Goal: Task Accomplishment & Management: Complete application form

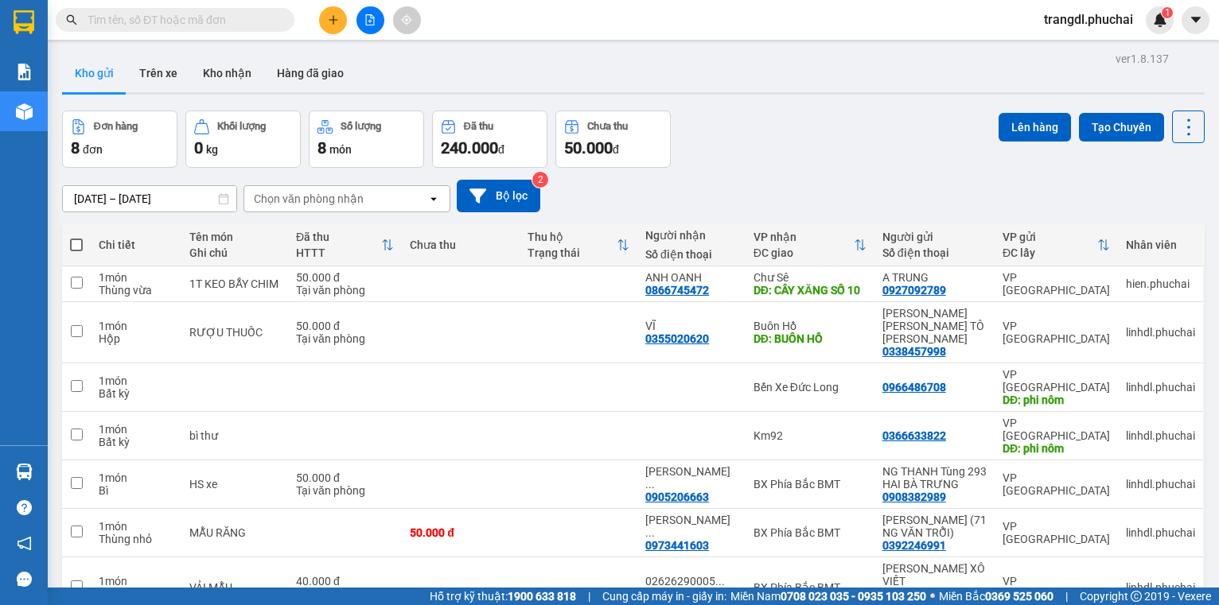
click at [325, 21] on button at bounding box center [333, 20] width 28 height 28
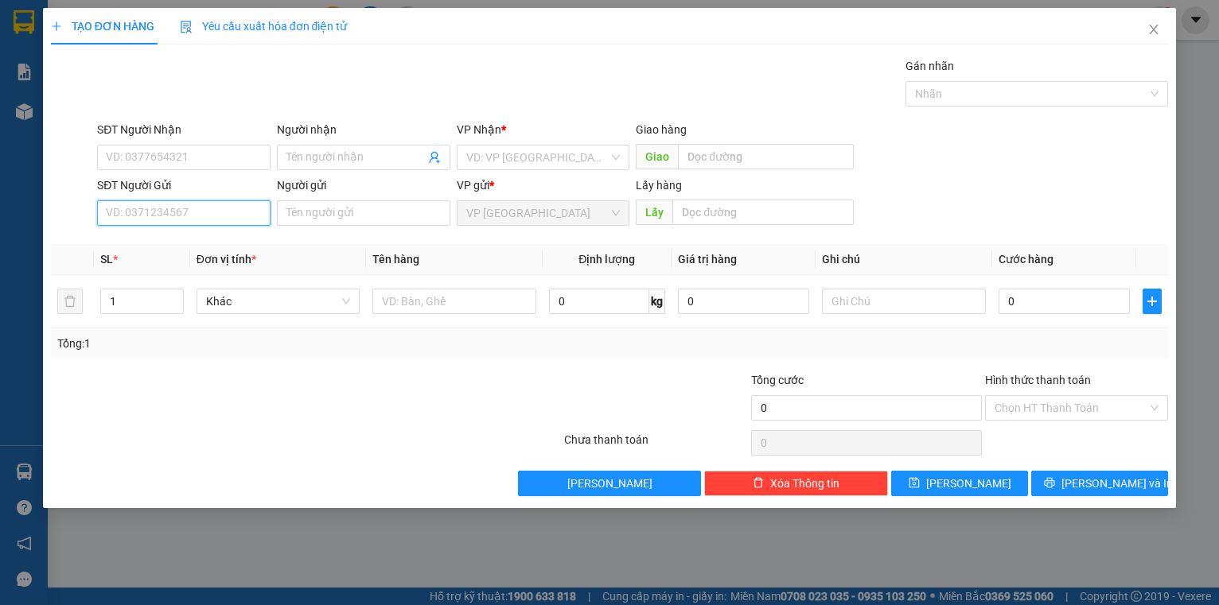
paste input "0965565103"
type input "0965565103"
click at [531, 150] on input "search" at bounding box center [537, 158] width 143 height 24
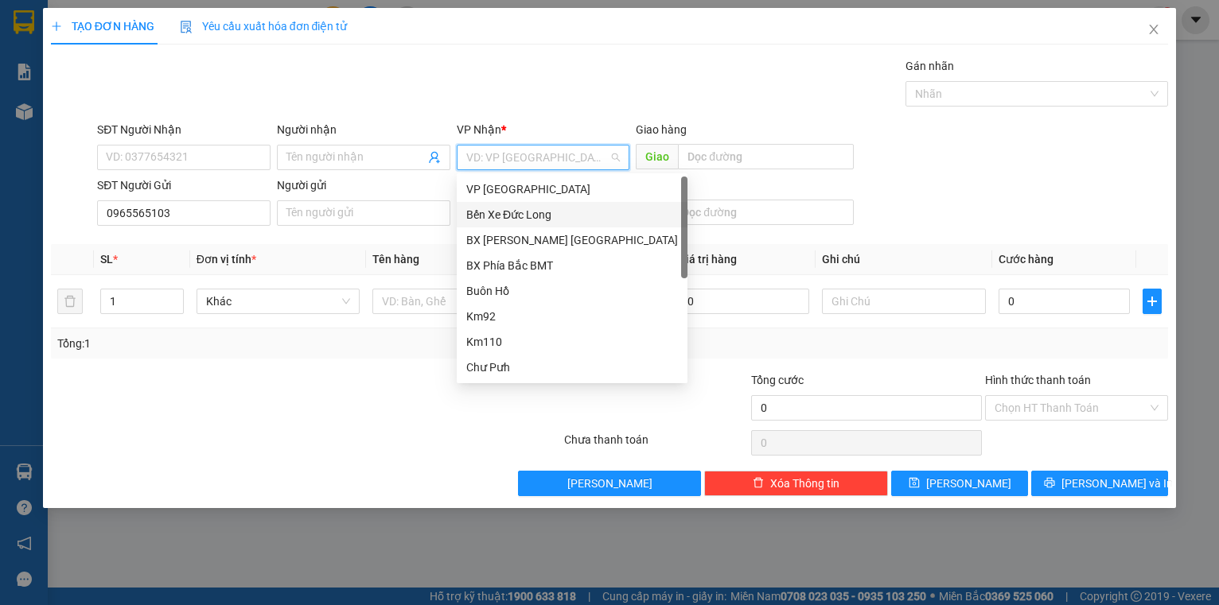
click at [543, 220] on div "Bến Xe Đức Long" at bounding box center [572, 215] width 212 height 18
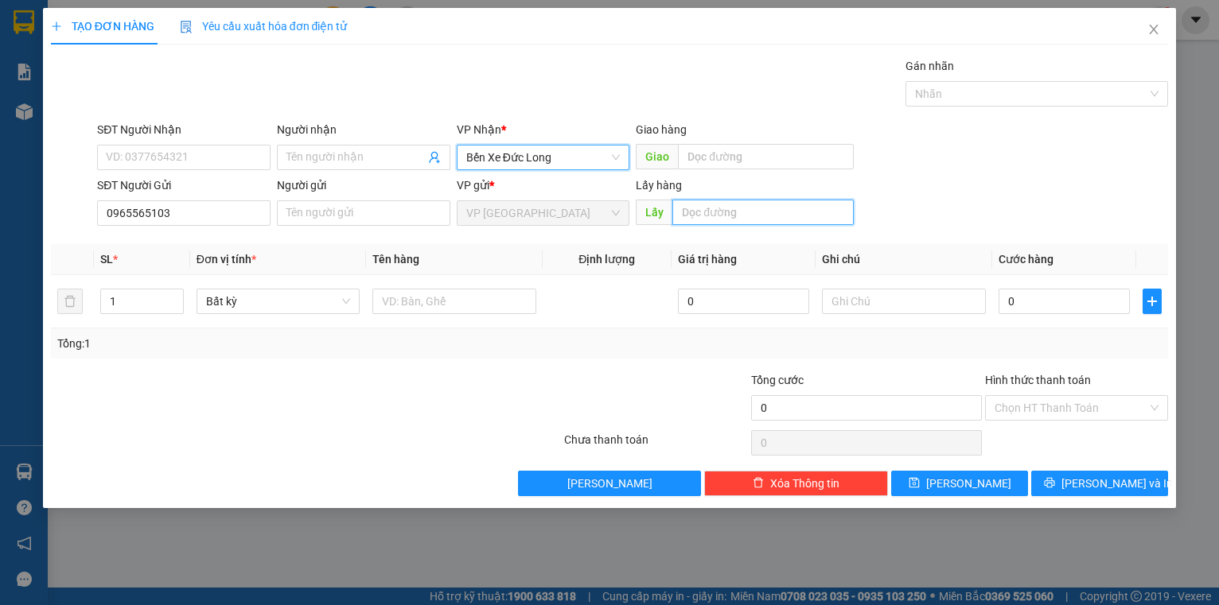
drag, startPoint x: 746, startPoint y: 208, endPoint x: 736, endPoint y: 184, distance: 26.7
click at [741, 192] on div "Lấy hàng Lấy" at bounding box center [745, 205] width 218 height 56
type input "c"
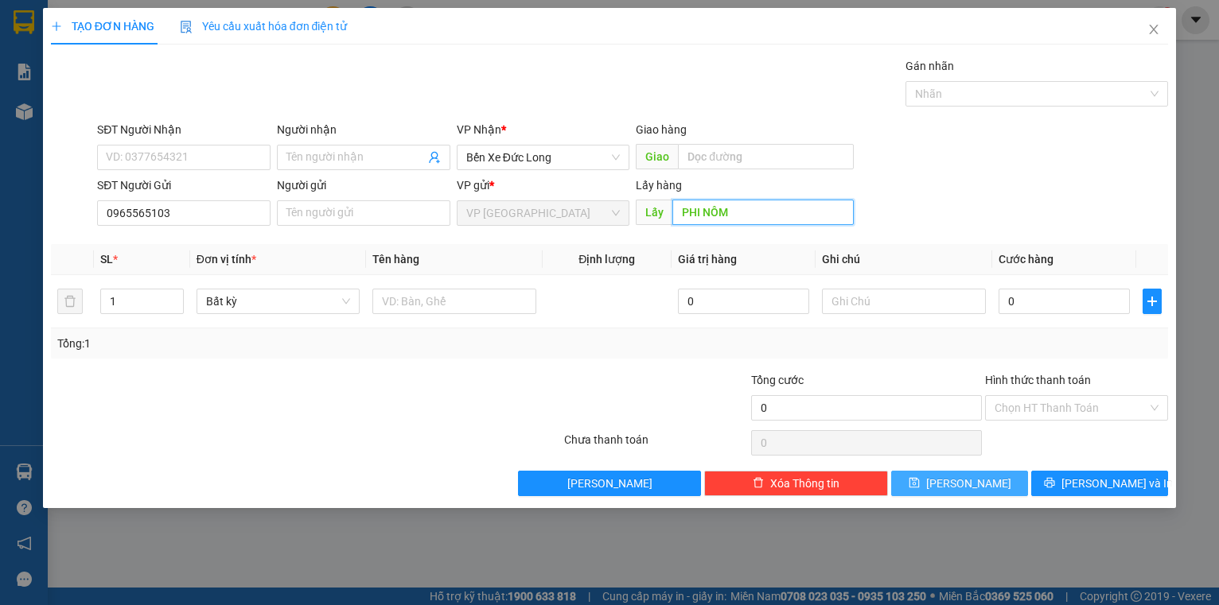
type input "PHI NÔM"
click at [939, 487] on button "Lưu" at bounding box center [959, 483] width 137 height 25
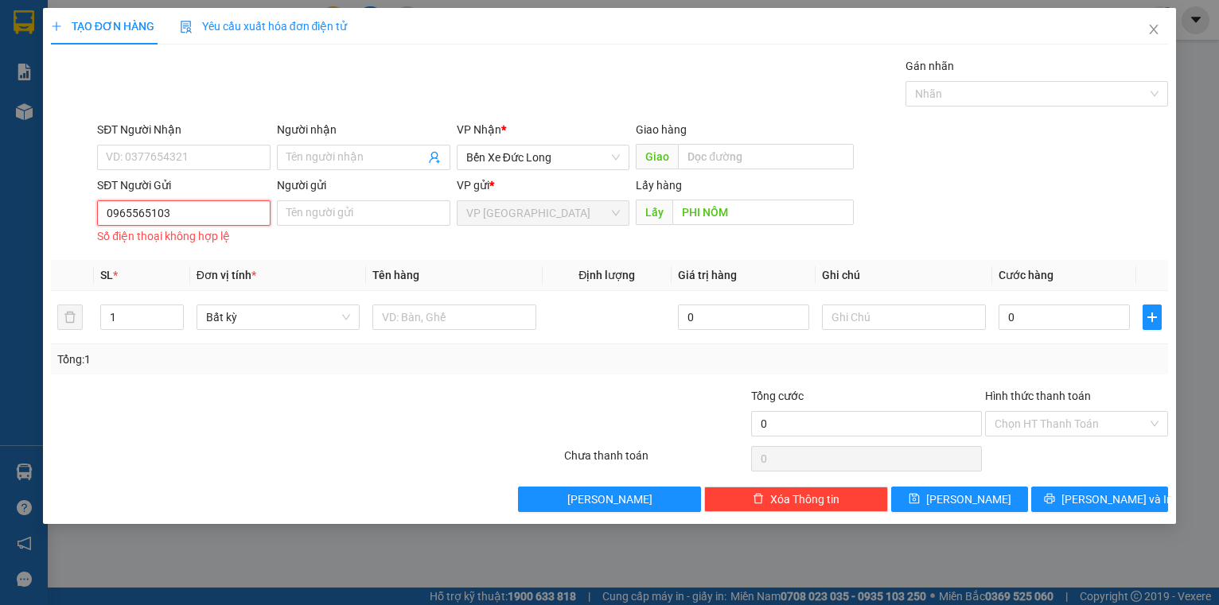
click at [110, 211] on input "0965565103" at bounding box center [183, 212] width 173 height 25
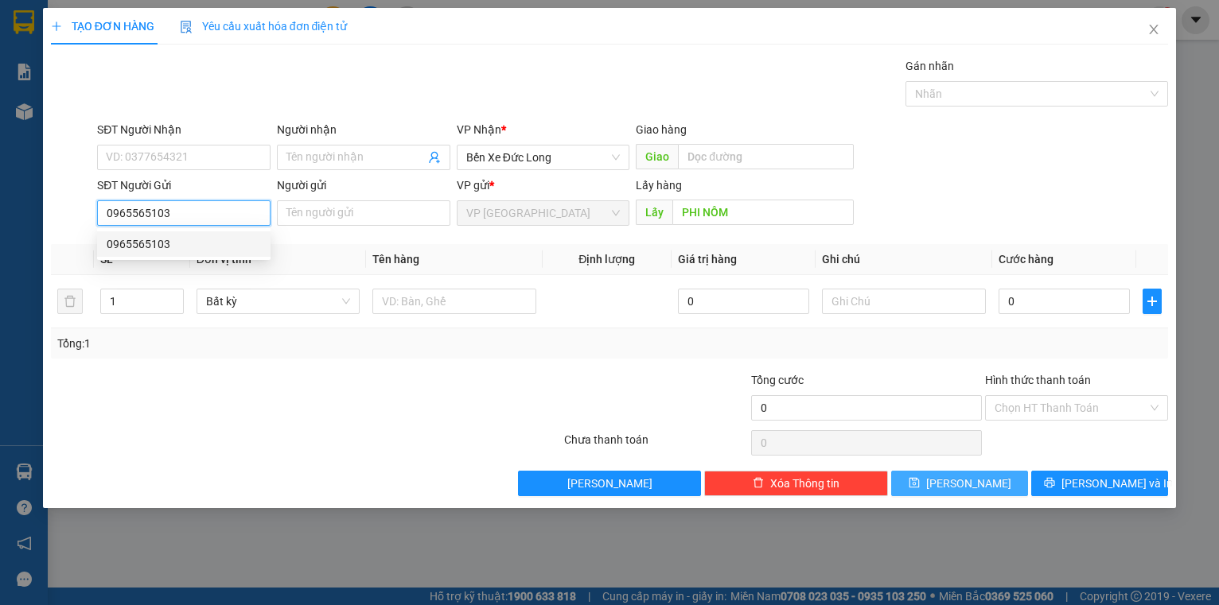
type input "0965565103"
click at [940, 483] on button "Lưu" at bounding box center [959, 483] width 137 height 25
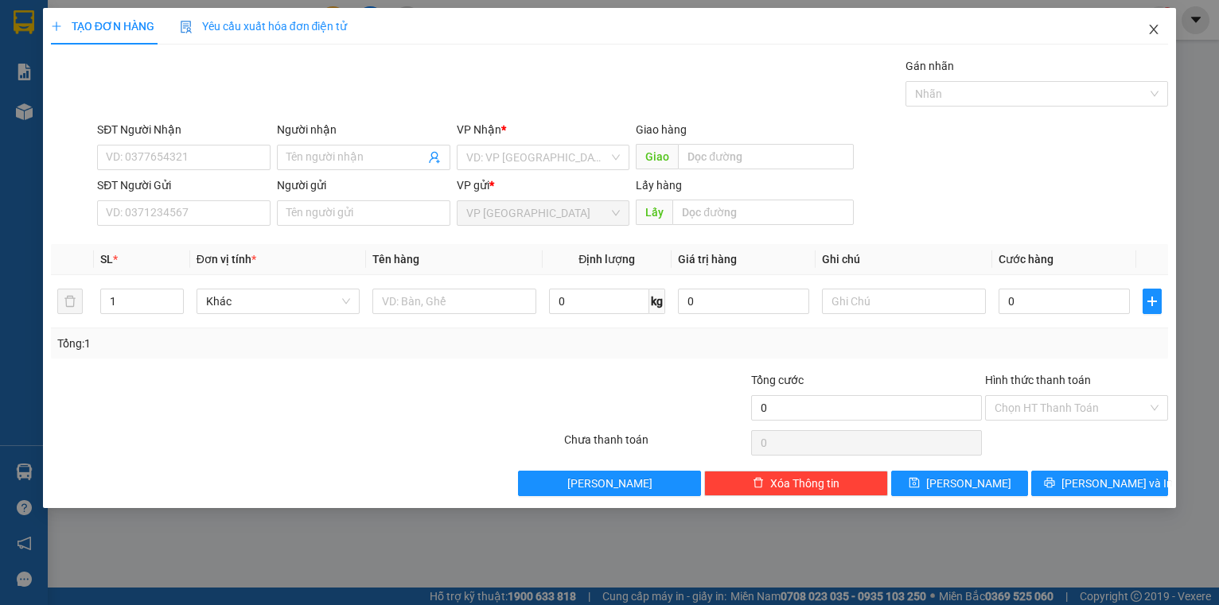
click at [1149, 31] on icon "close" at bounding box center [1153, 29] width 13 height 13
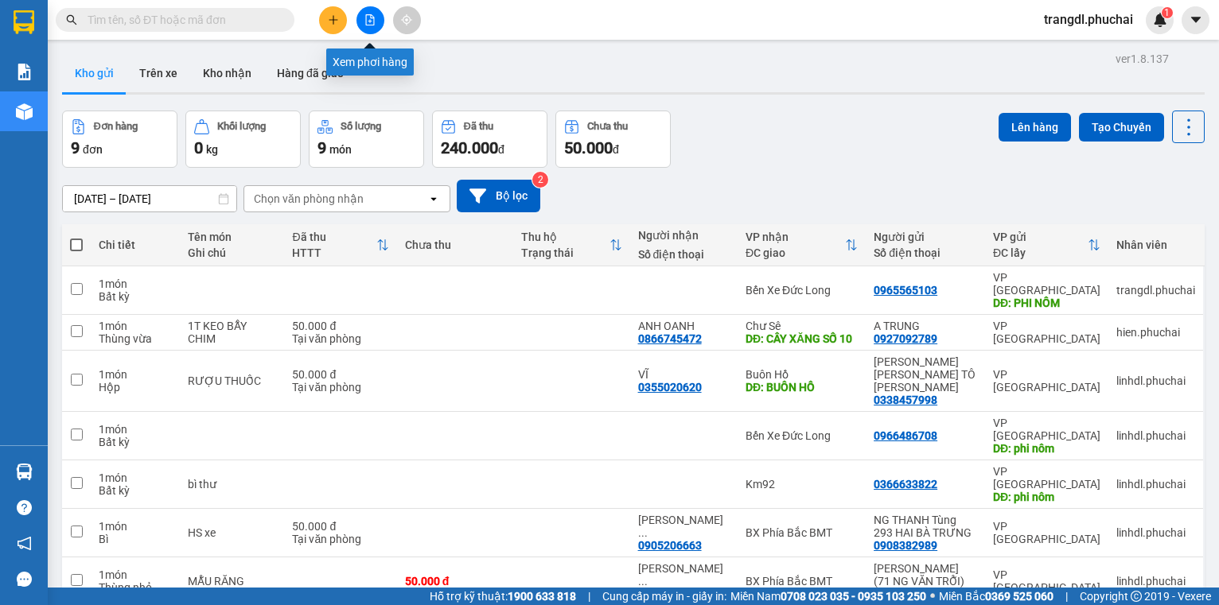
click at [367, 25] on button at bounding box center [370, 20] width 28 height 28
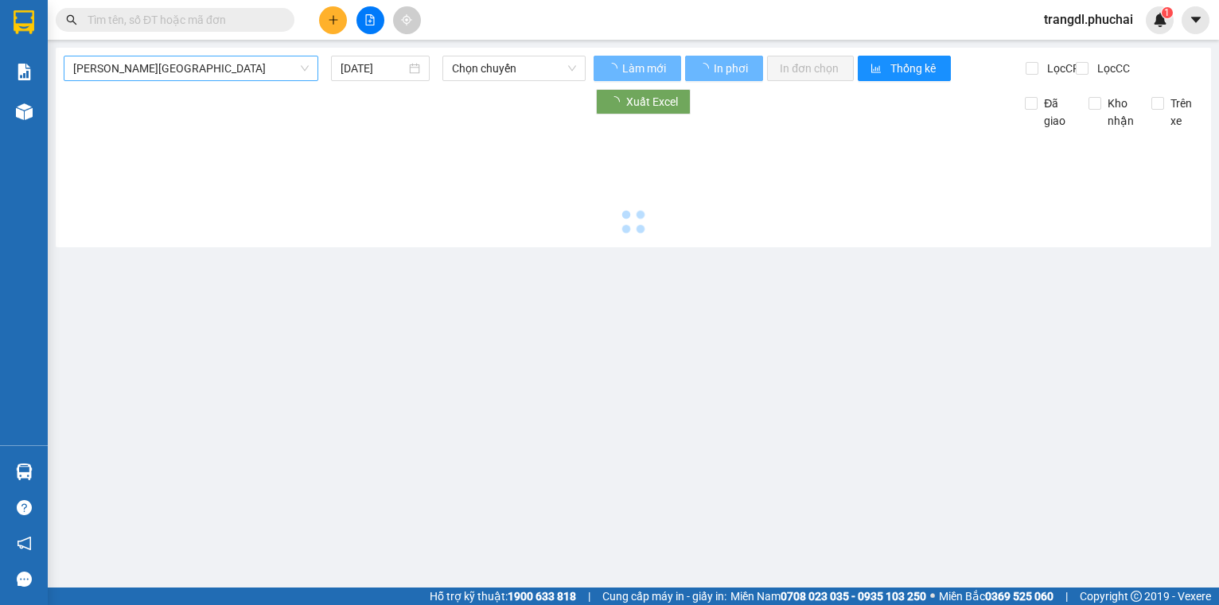
type input "12/08/2025"
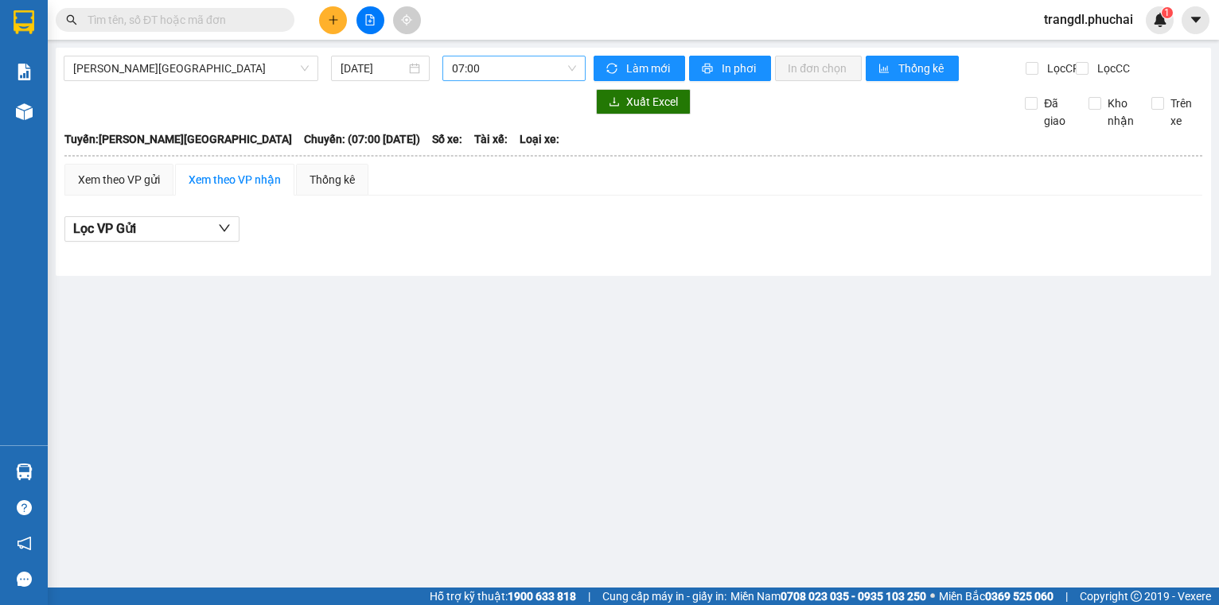
click at [496, 73] on span "07:00" at bounding box center [514, 68] width 124 height 24
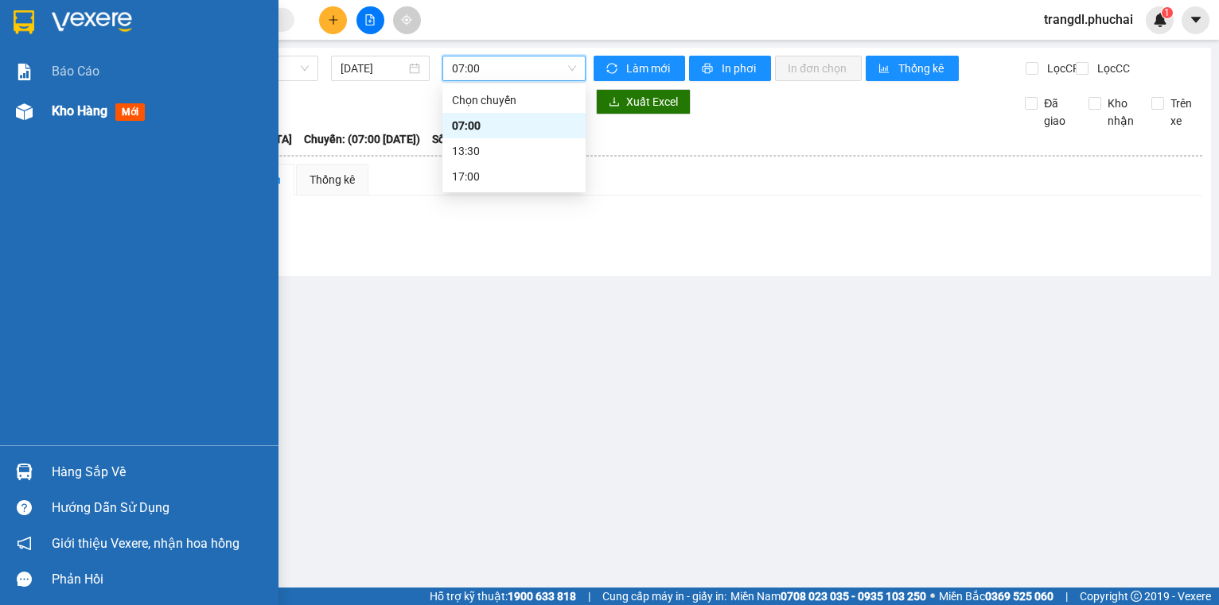
click at [30, 121] on div at bounding box center [24, 112] width 28 height 28
